Goal: Transaction & Acquisition: Purchase product/service

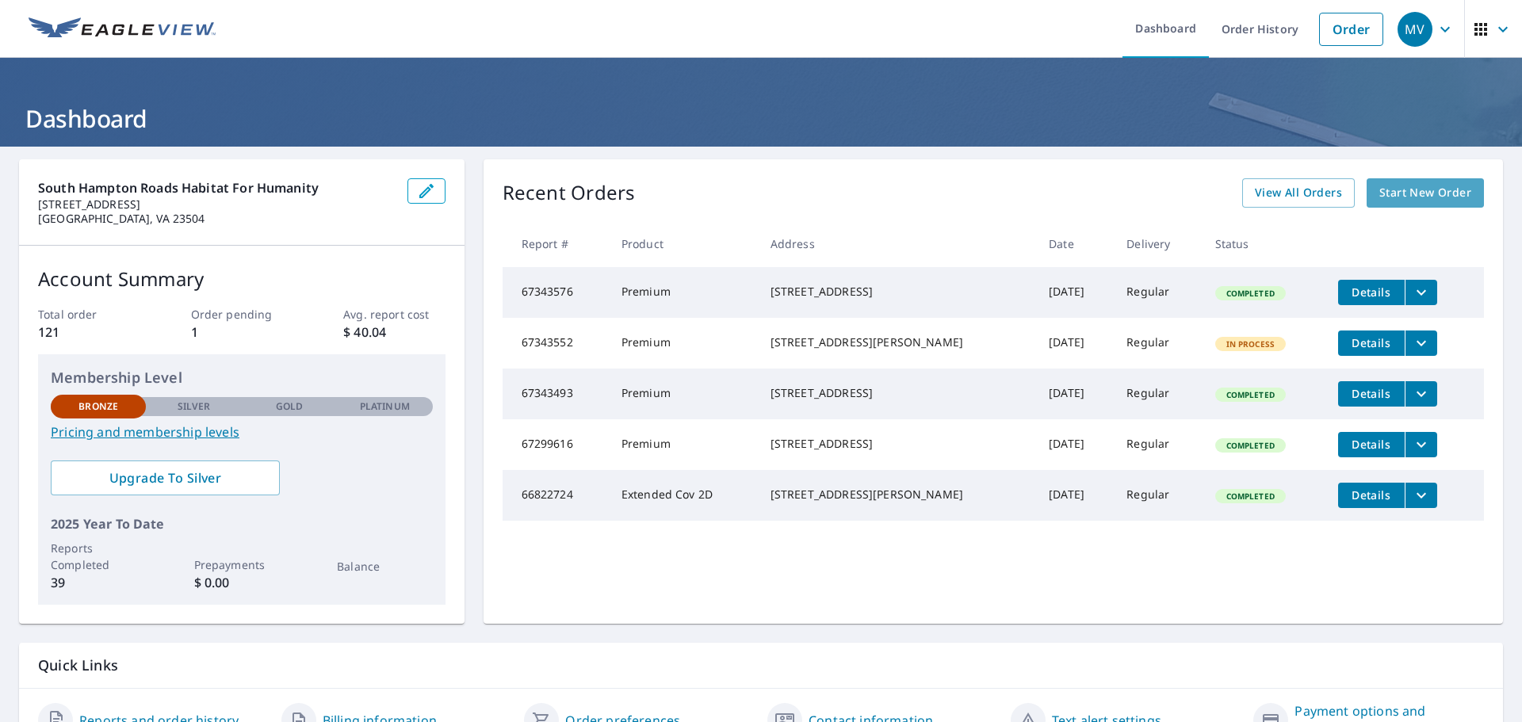
click at [1406, 187] on span "Start New Order" at bounding box center [1425, 193] width 92 height 20
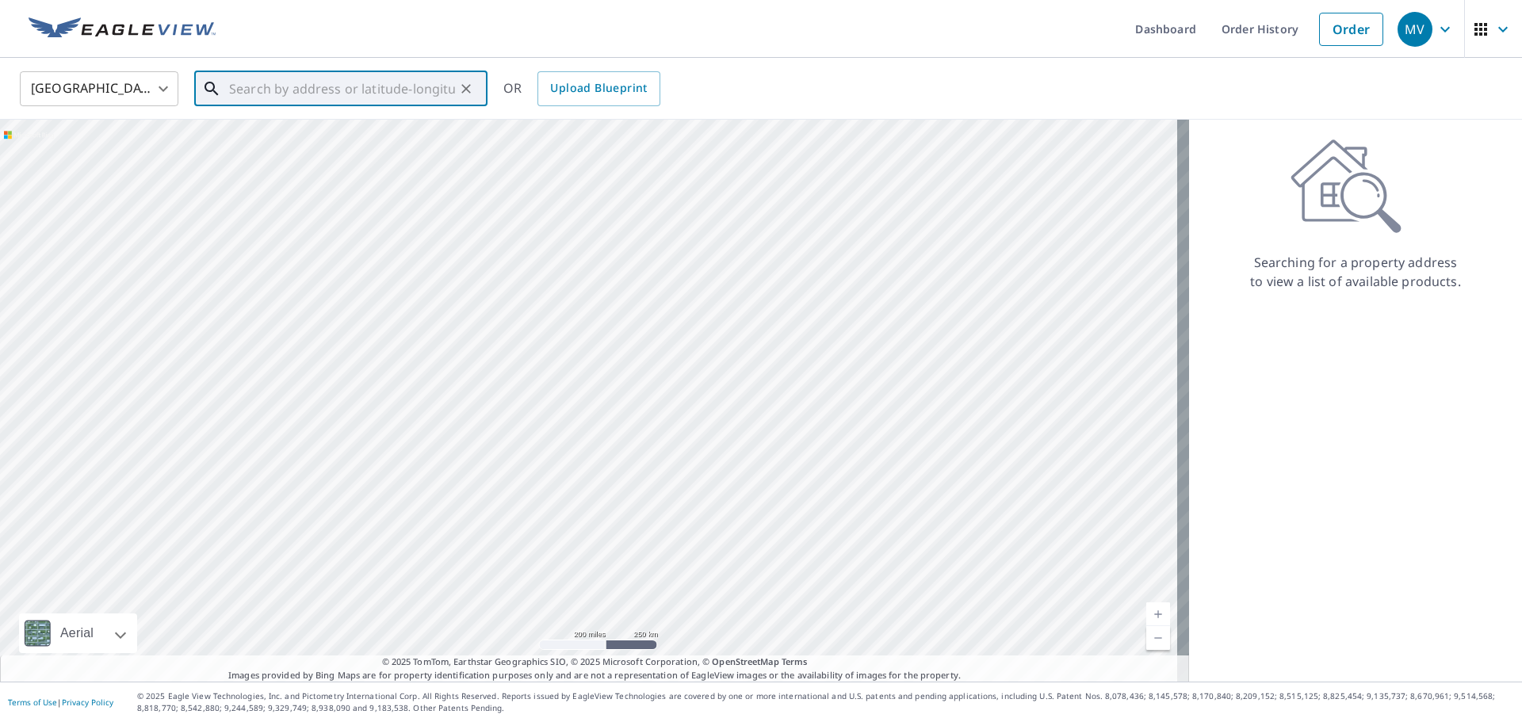
click at [407, 88] on input "text" at bounding box center [342, 89] width 226 height 44
click at [330, 147] on p "[GEOGRAPHIC_DATA], VA 23504" at bounding box center [350, 152] width 249 height 16
type input "[STREET_ADDRESS][PERSON_NAME]"
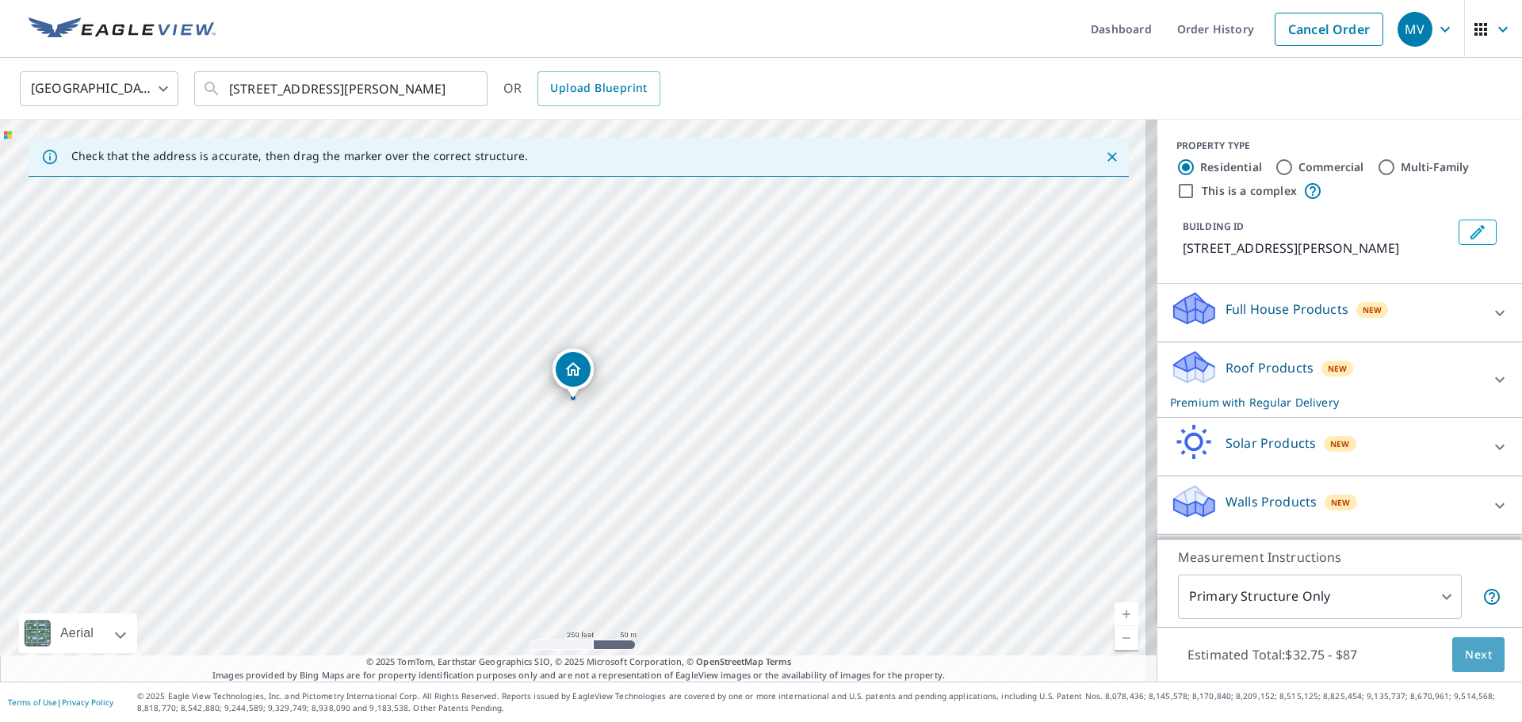
click at [1471, 647] on span "Next" at bounding box center [1478, 655] width 27 height 20
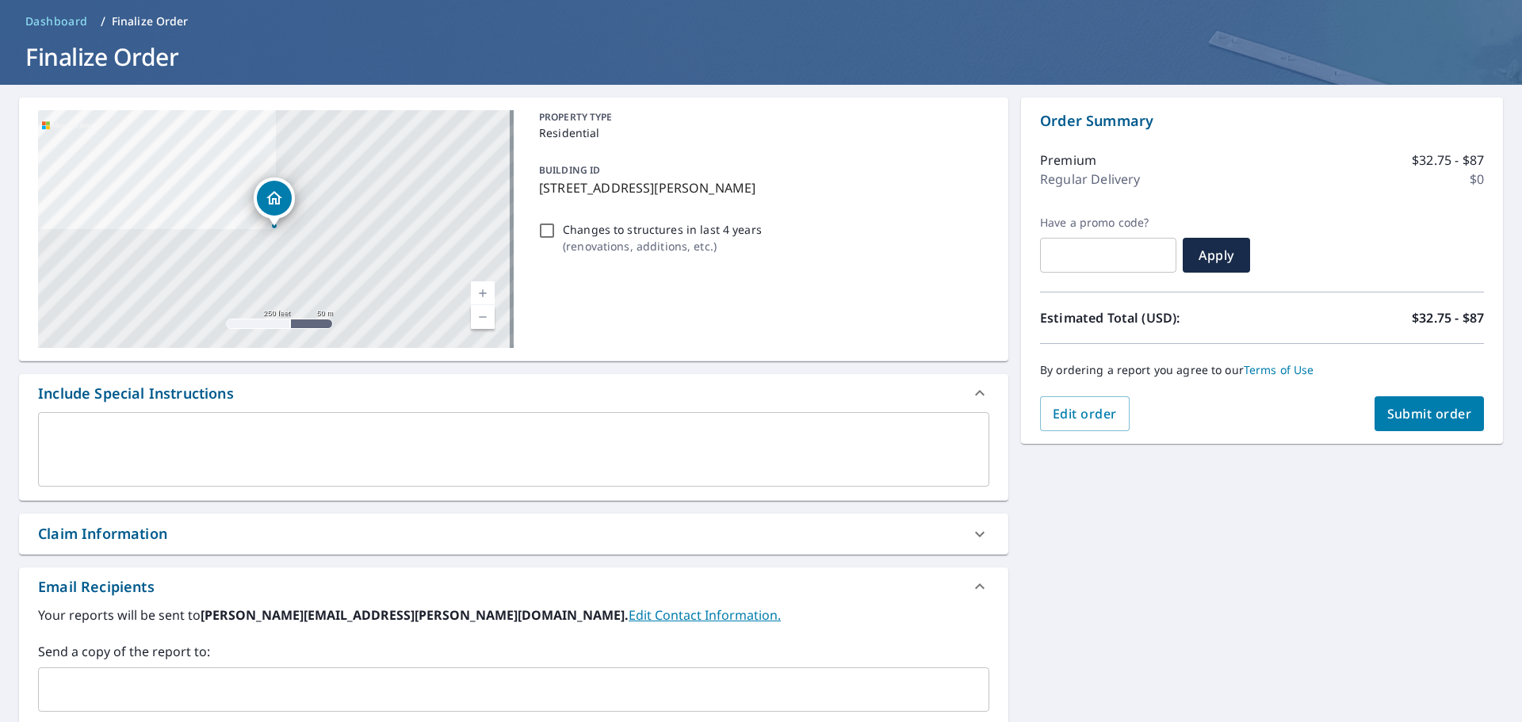
scroll to position [159, 0]
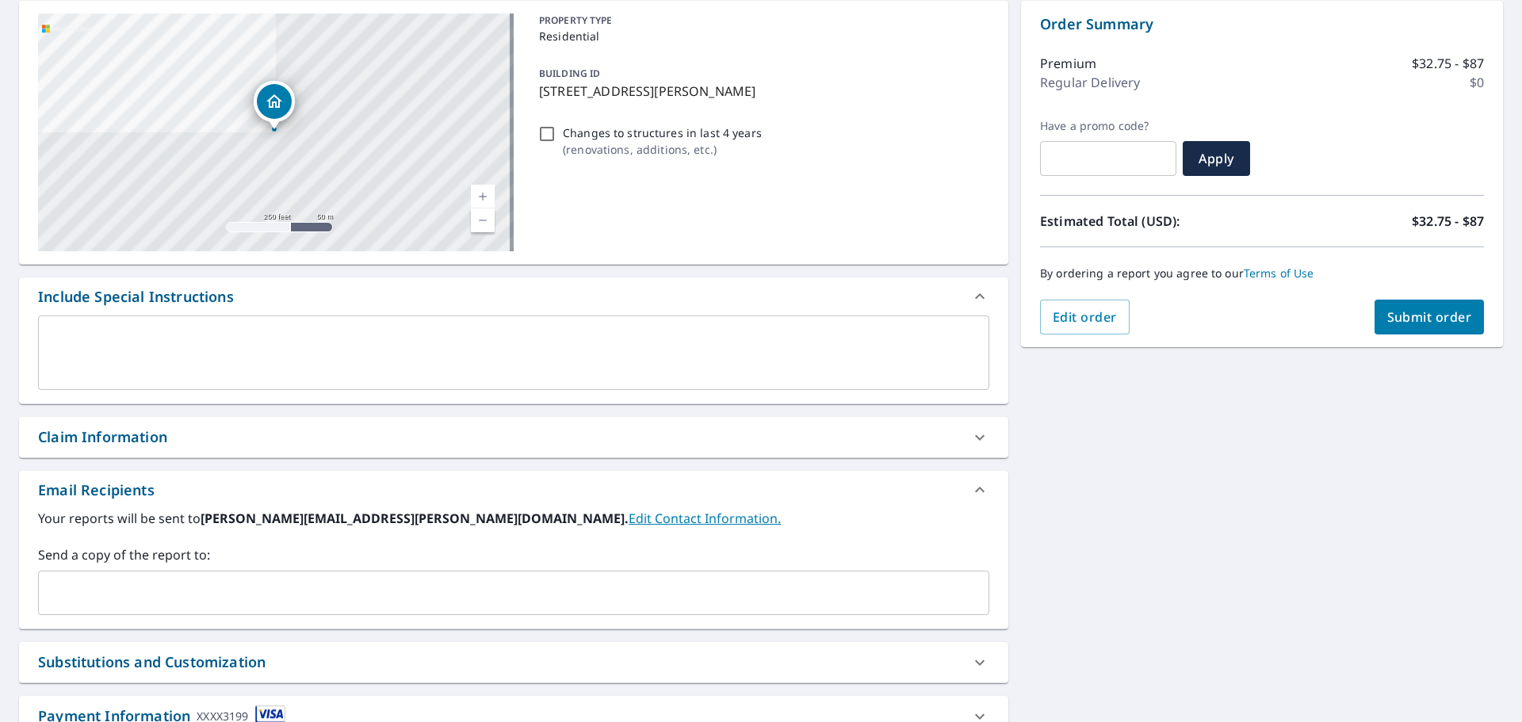
click at [281, 585] on input "text" at bounding box center [501, 593] width 913 height 30
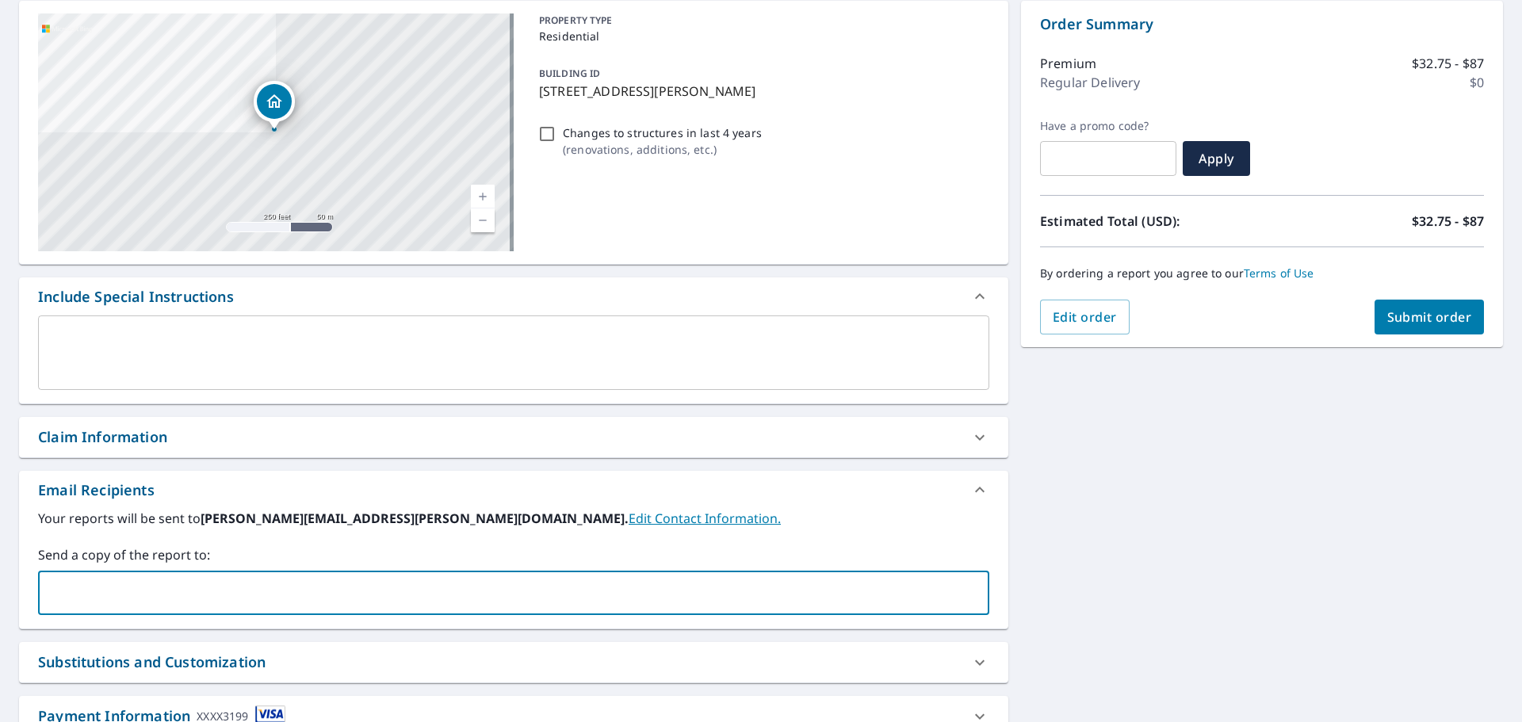
type input "[PERSON_NAME][EMAIL_ADDRESS][PERSON_NAME][DOMAIN_NAME]"
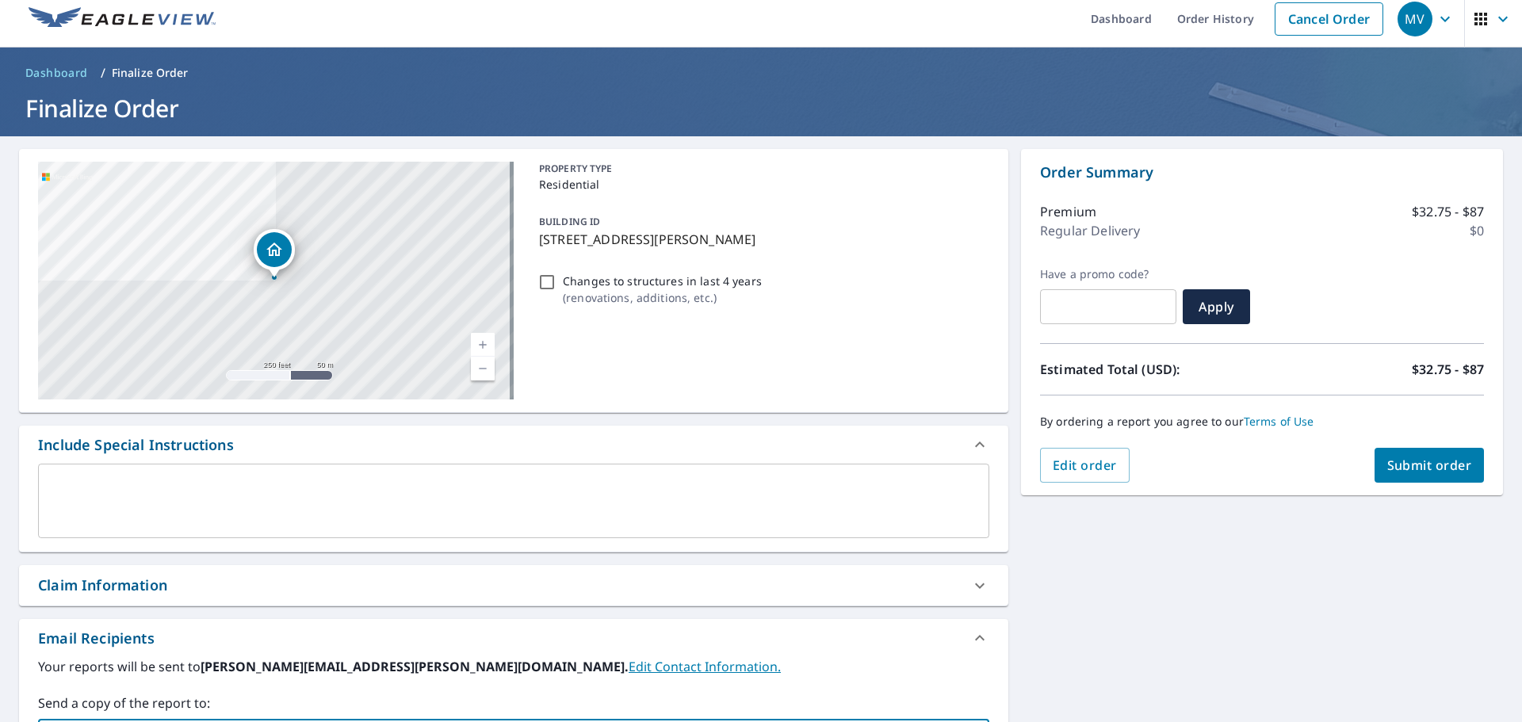
scroll to position [0, 0]
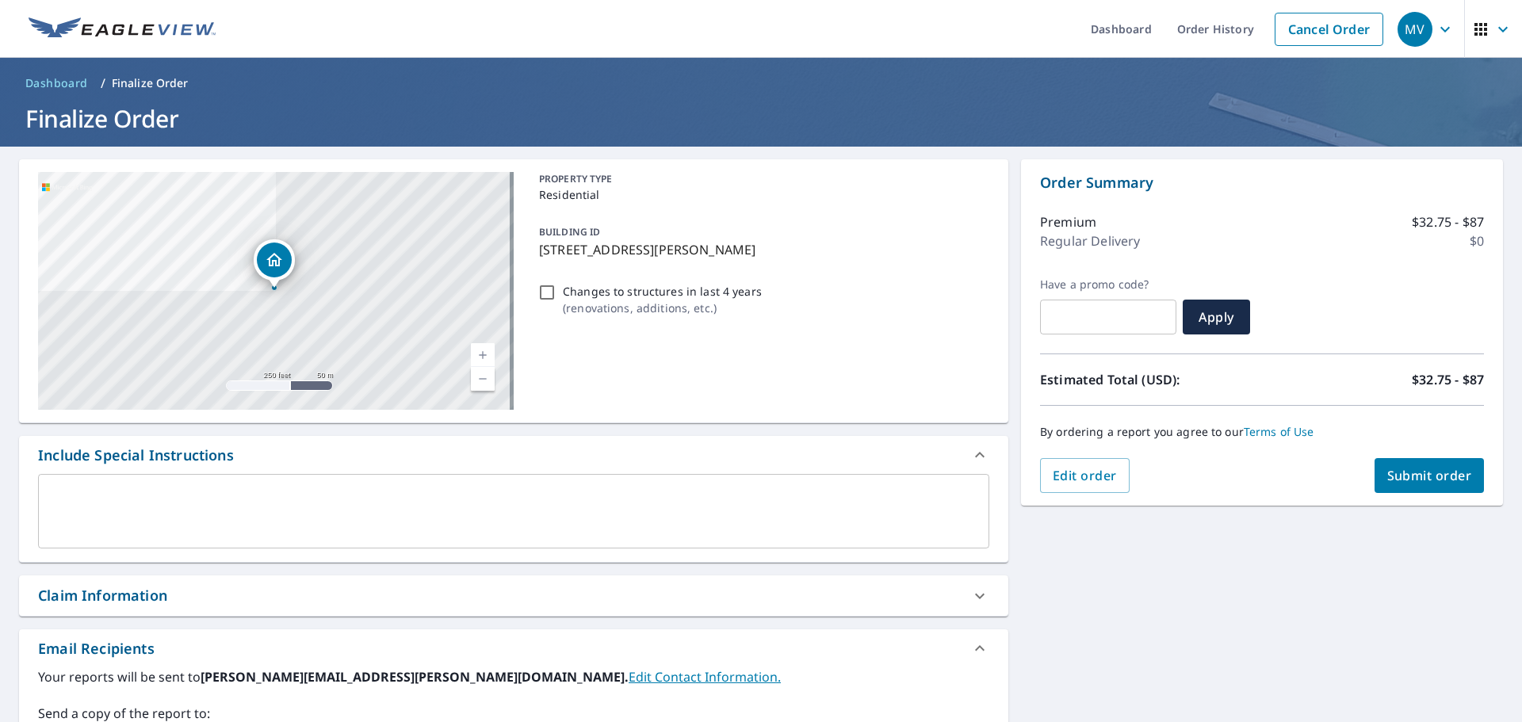
click at [1395, 467] on span "Submit order" at bounding box center [1429, 475] width 85 height 17
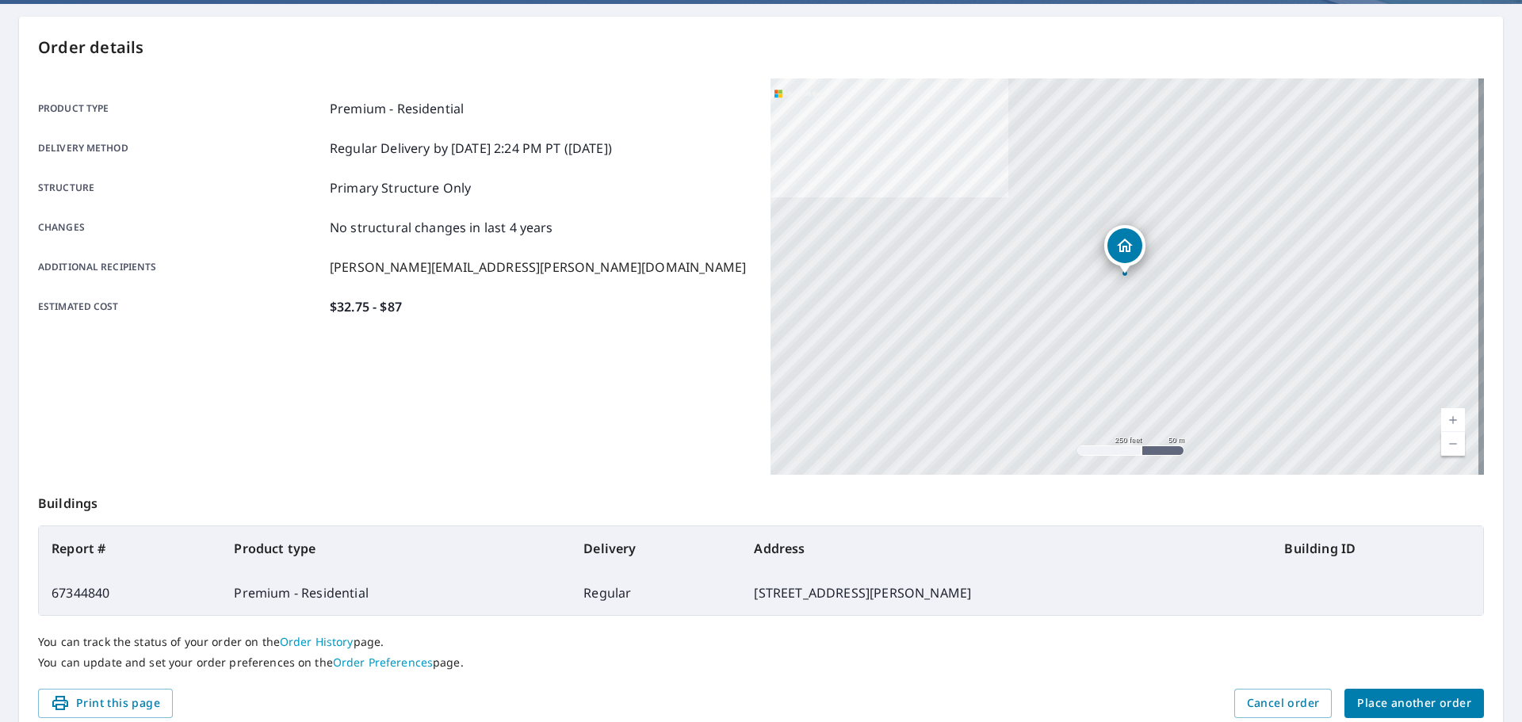
scroll to position [143, 0]
click at [1376, 704] on span "Place another order" at bounding box center [1414, 703] width 114 height 20
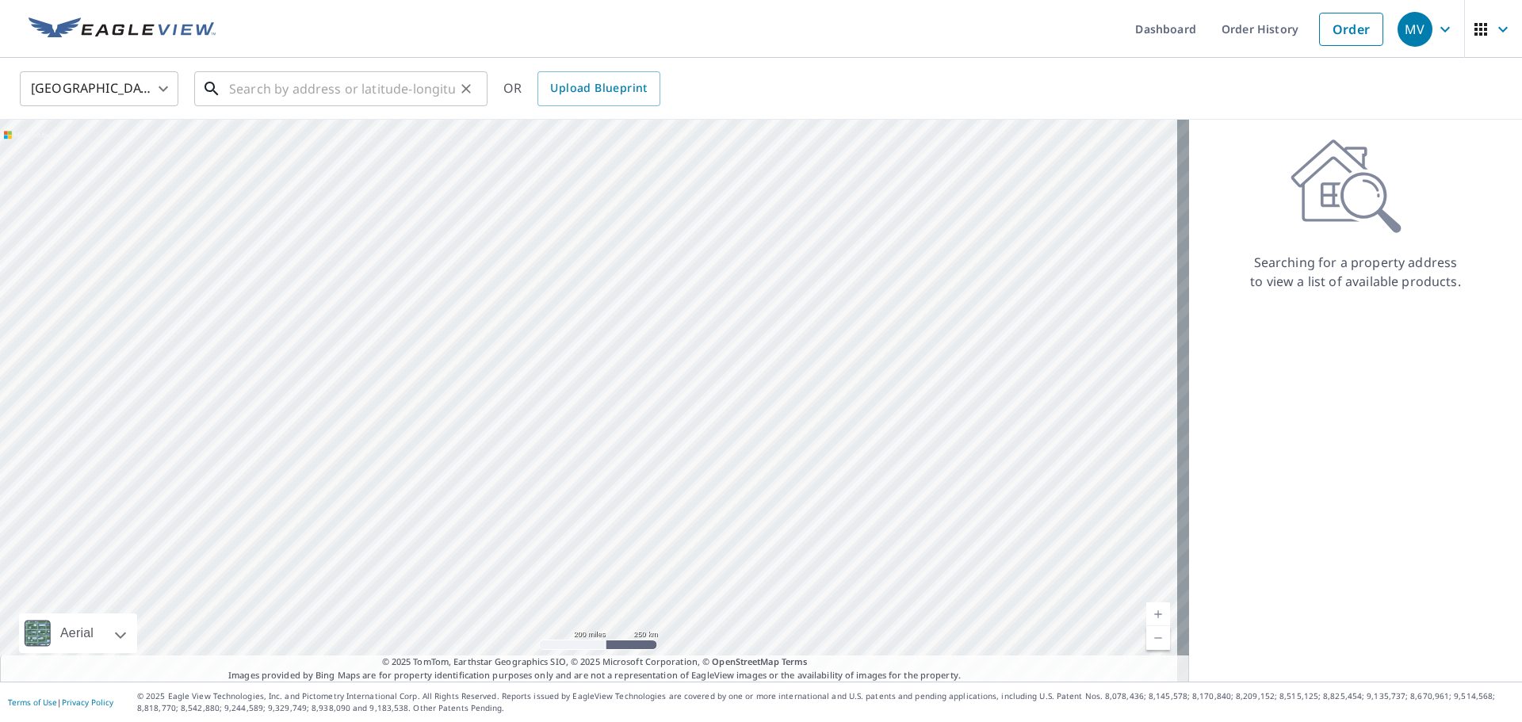
click at [295, 88] on input "text" at bounding box center [342, 89] width 226 height 44
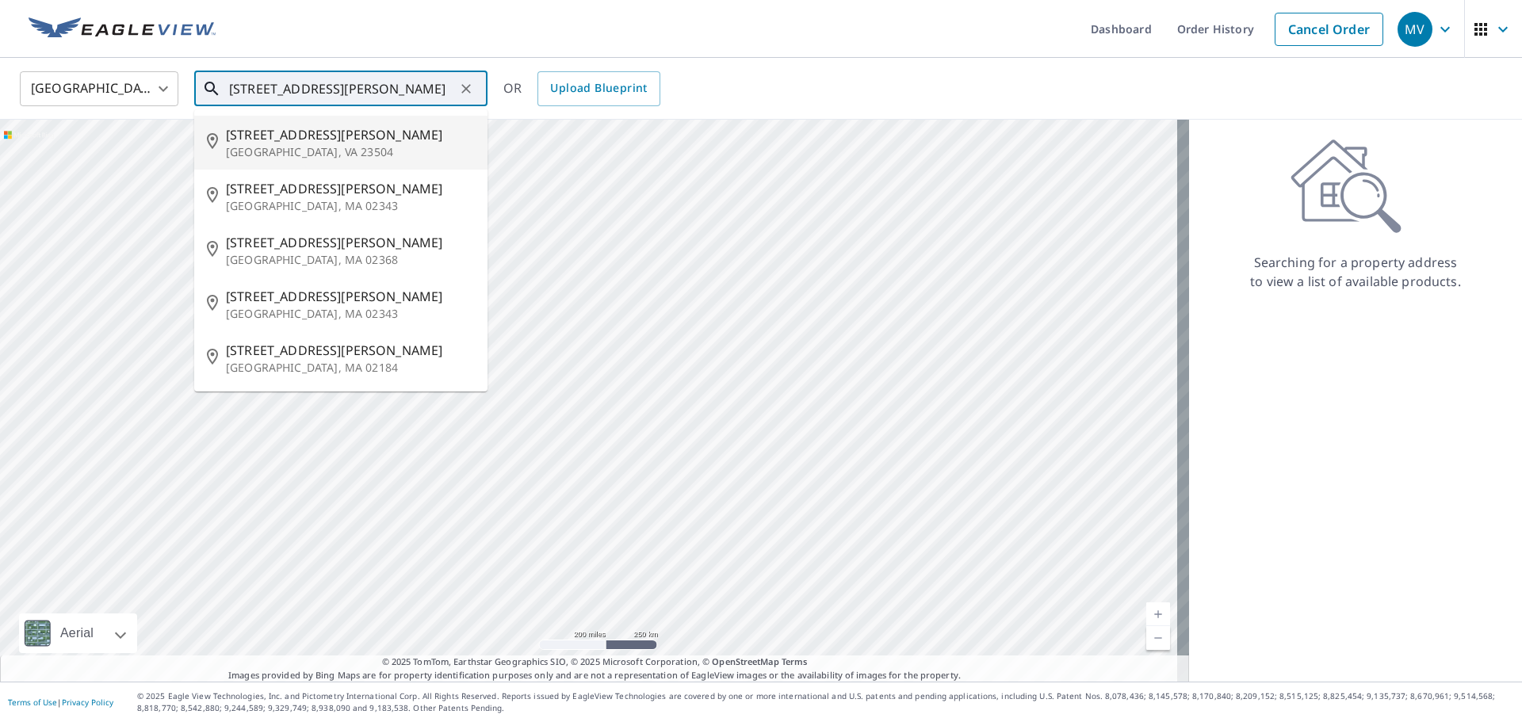
click at [276, 145] on p "[GEOGRAPHIC_DATA], VA 23504" at bounding box center [350, 152] width 249 height 16
type input "[STREET_ADDRESS][PERSON_NAME]"
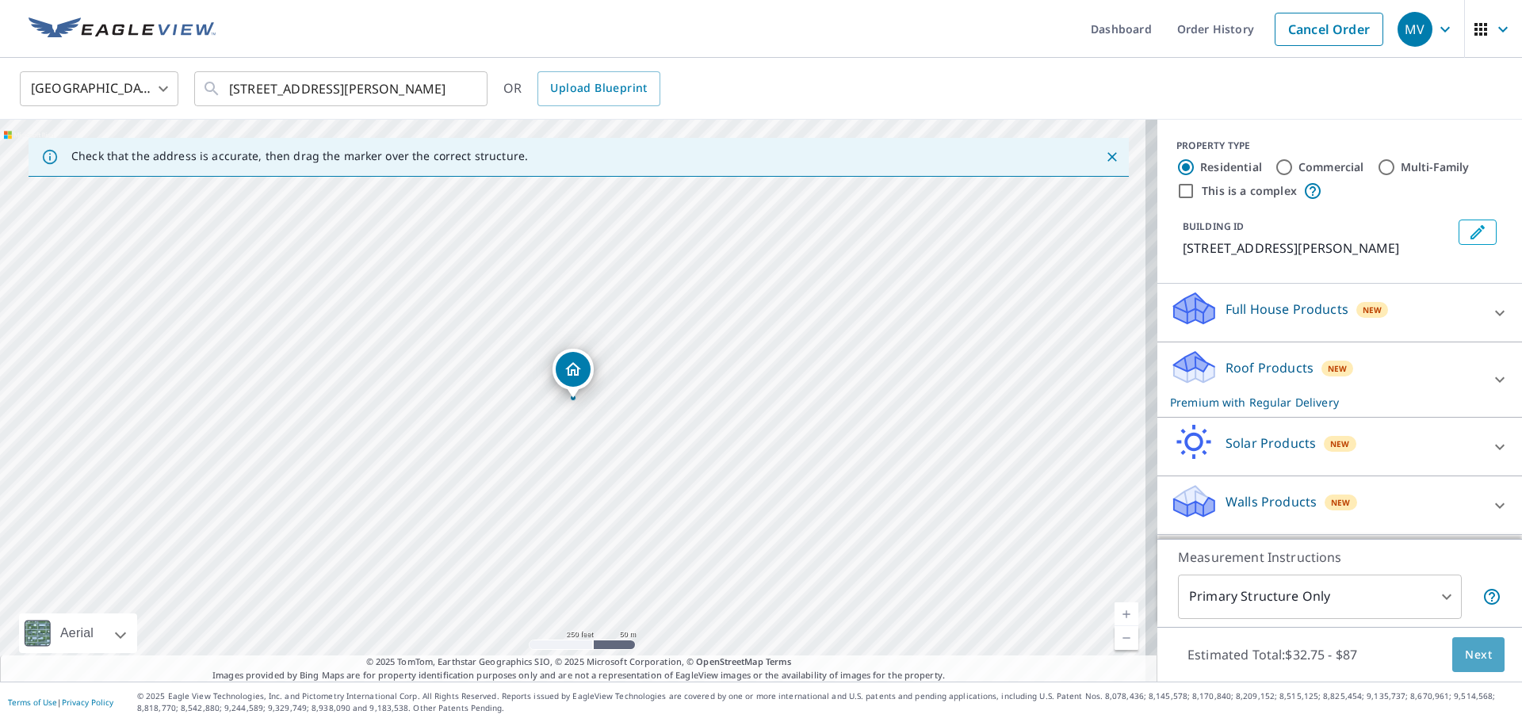
click at [1479, 656] on span "Next" at bounding box center [1478, 655] width 27 height 20
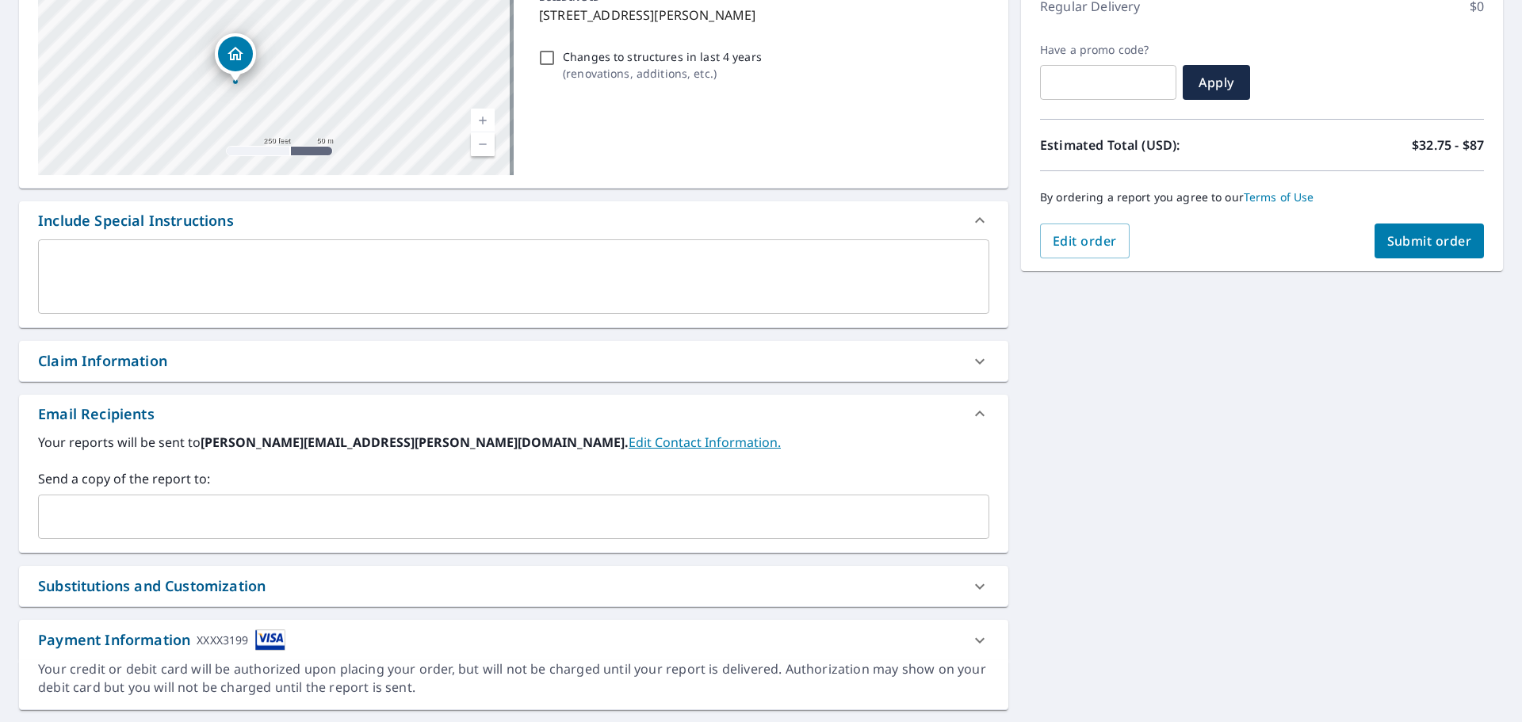
scroll to position [276, 0]
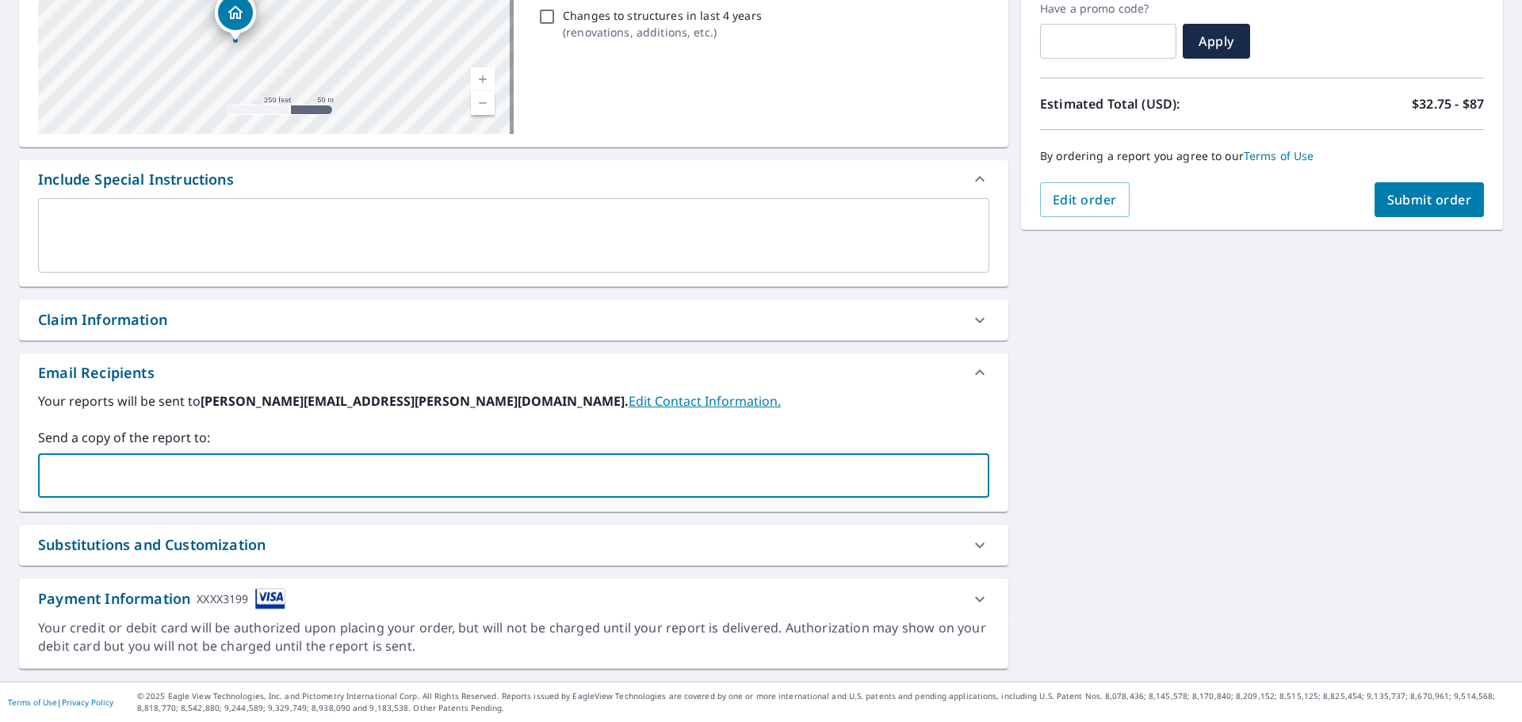
click at [238, 465] on input "text" at bounding box center [501, 476] width 913 height 30
type input "[PERSON_NAME][EMAIL_ADDRESS][PERSON_NAME][DOMAIN_NAME]"
click at [1387, 202] on span "Submit order" at bounding box center [1429, 199] width 85 height 17
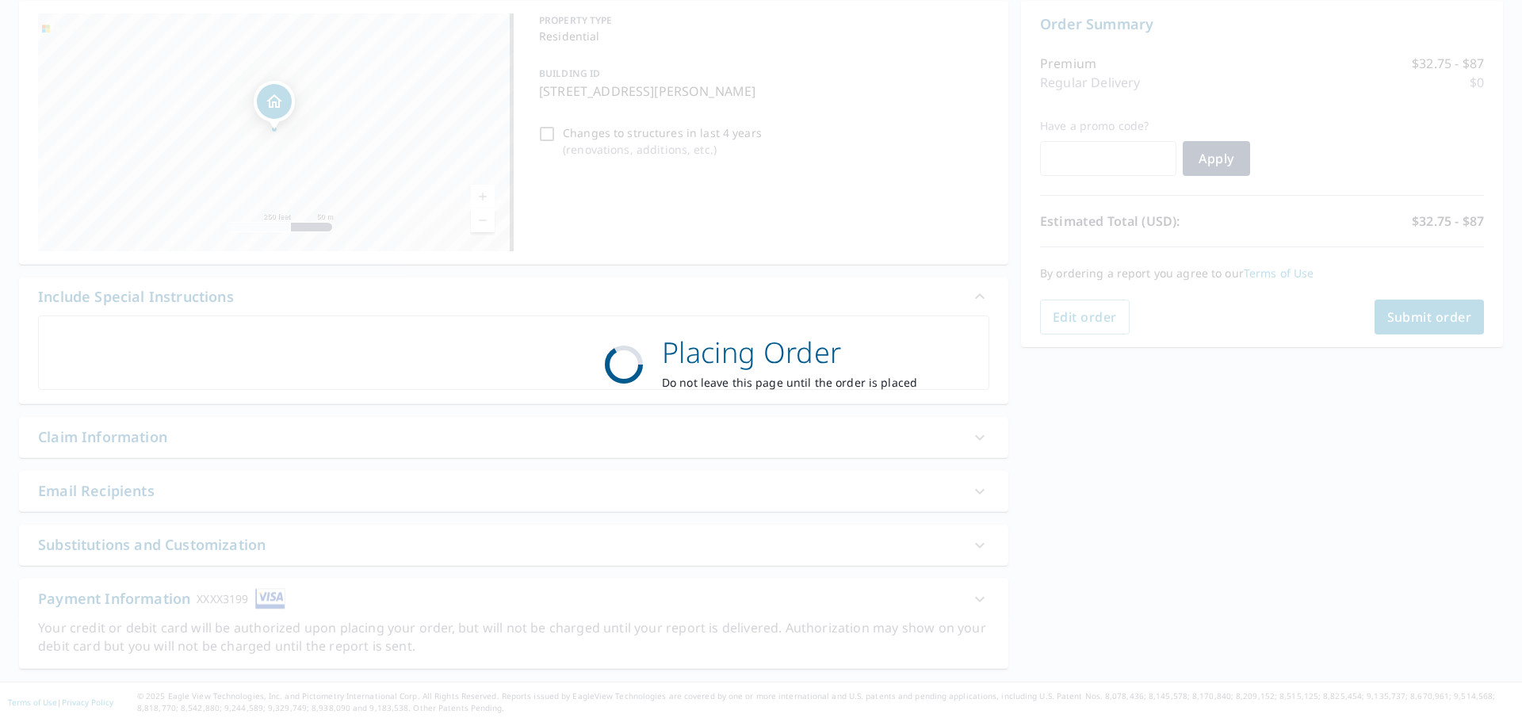
scroll to position [159, 0]
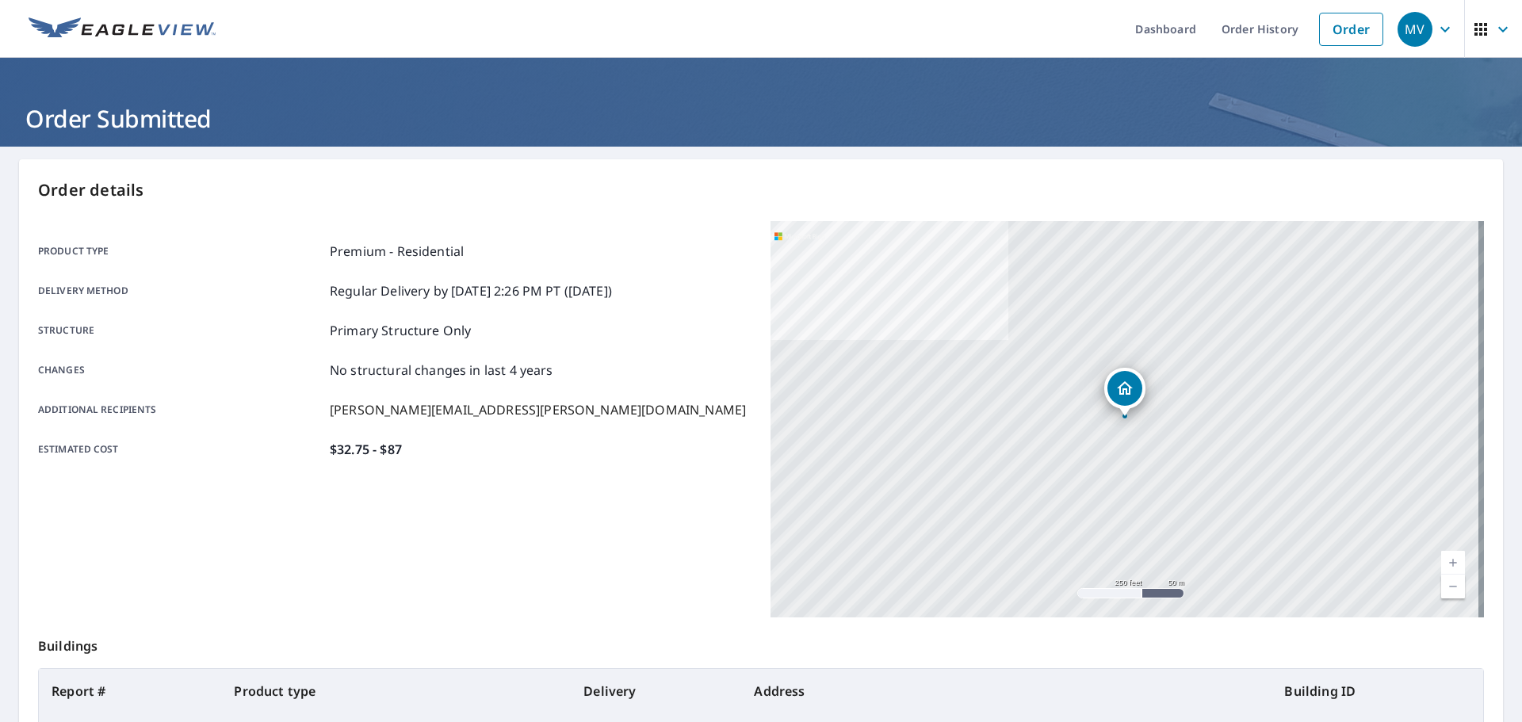
click at [1436, 27] on icon "button" at bounding box center [1445, 29] width 19 height 19
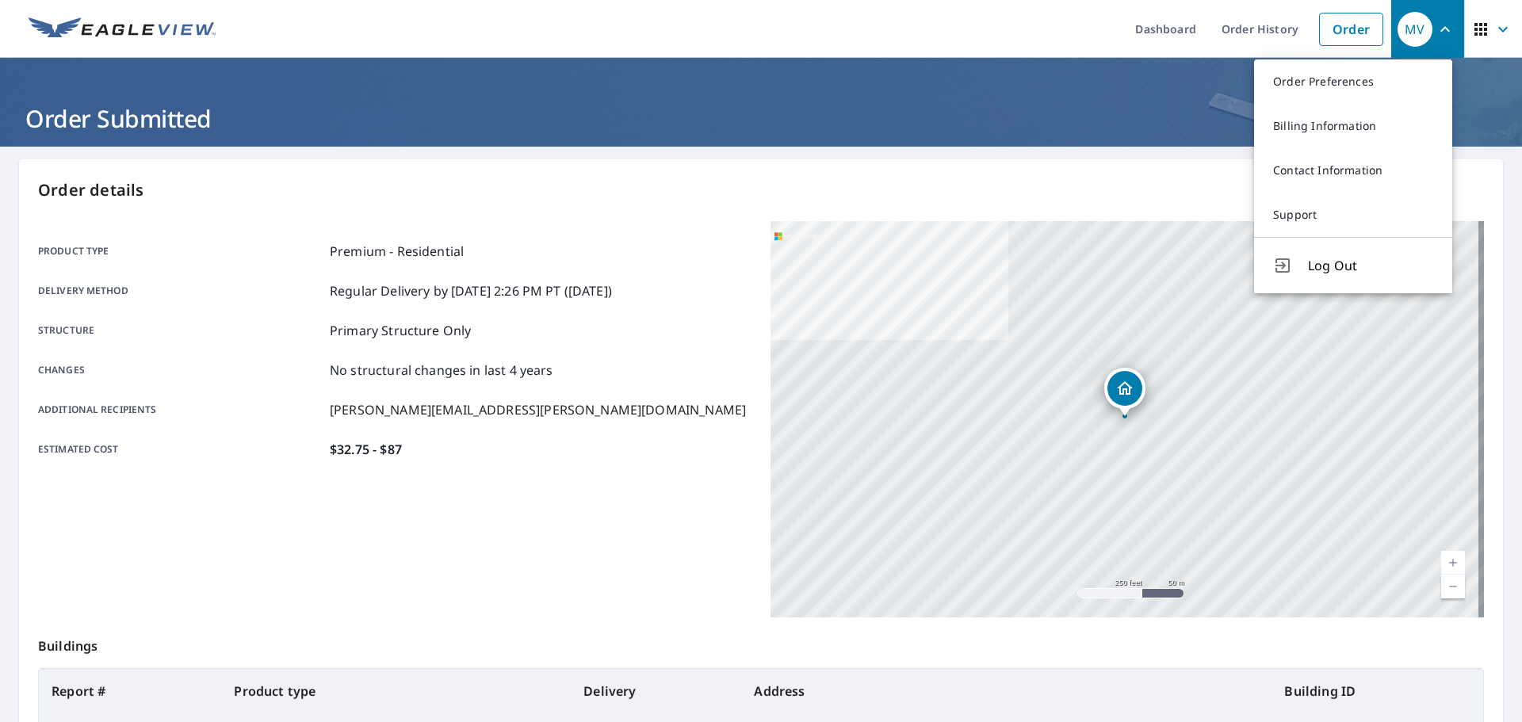
click at [1322, 258] on span "Log Out" at bounding box center [1370, 265] width 125 height 19
